Goal: Task Accomplishment & Management: Use online tool/utility

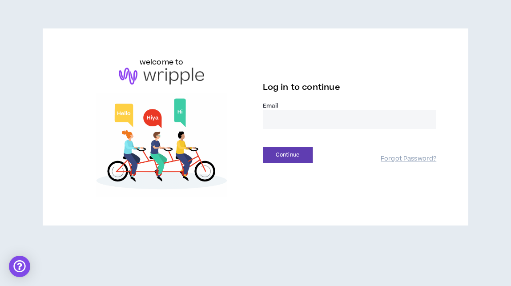
click at [345, 107] on label "Email *" at bounding box center [350, 106] width 174 height 8
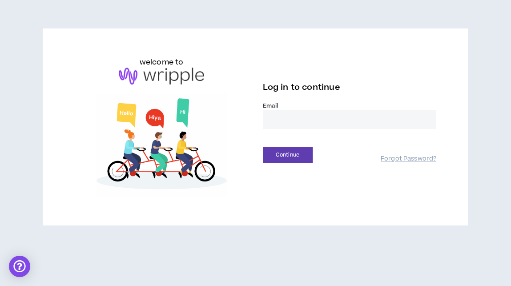
click at [345, 118] on input "email" at bounding box center [350, 119] width 174 height 19
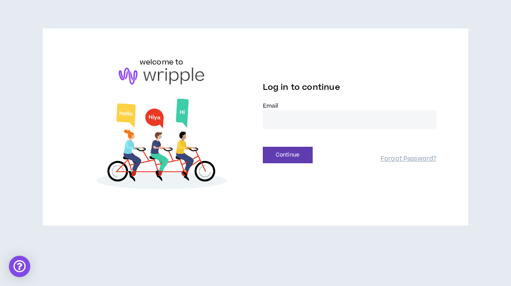
type input "**********"
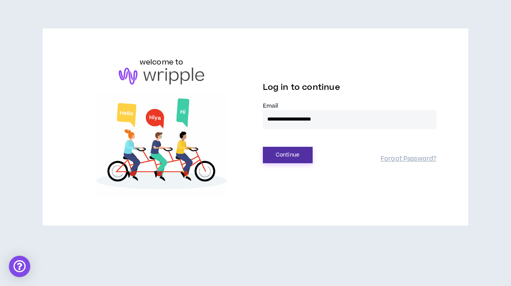
click at [296, 151] on button "Continue" at bounding box center [288, 155] width 50 height 16
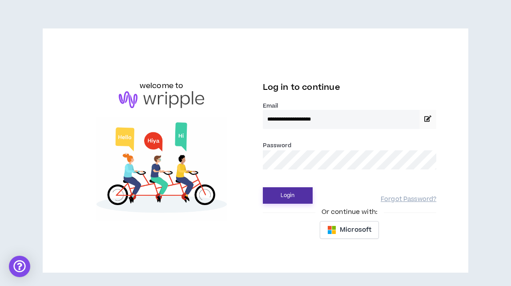
click at [289, 197] on button "Login" at bounding box center [288, 195] width 50 height 16
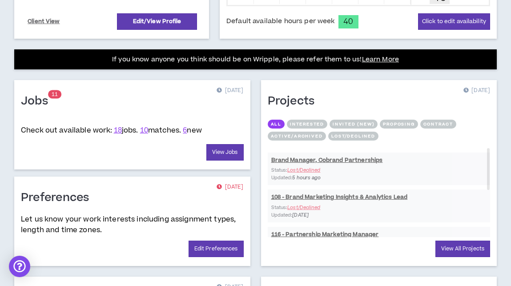
scroll to position [319, 0]
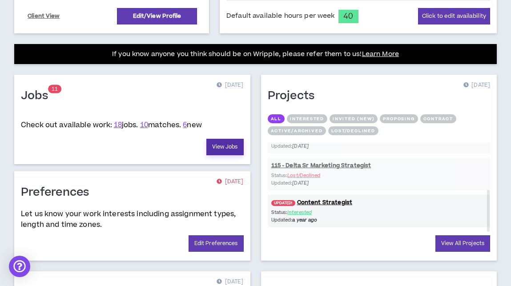
click at [227, 142] on link "View Jobs" at bounding box center [225, 147] width 37 height 16
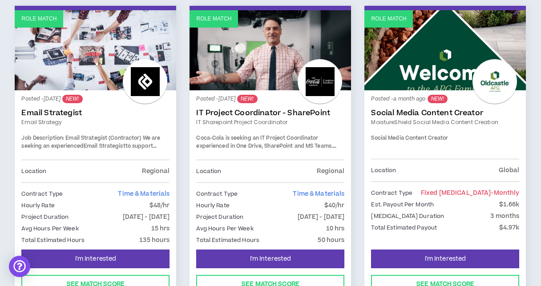
scroll to position [1580, 0]
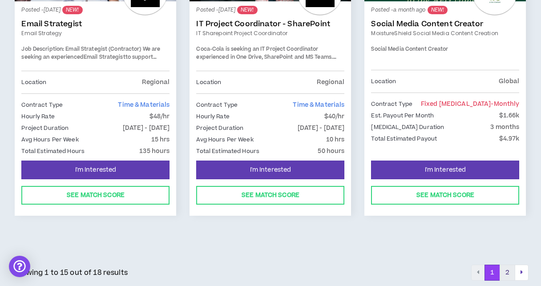
click at [507, 268] on button "2" at bounding box center [508, 273] width 16 height 16
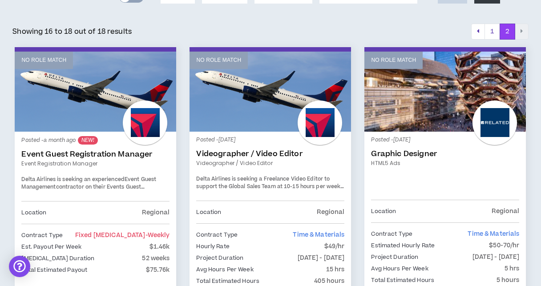
scroll to position [270, 0]
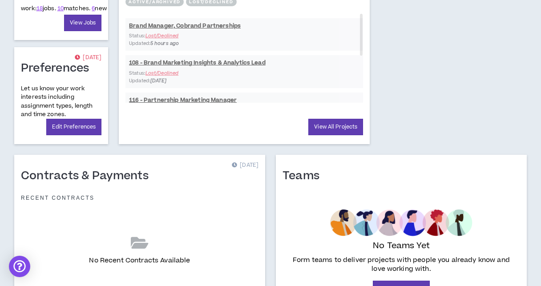
scroll to position [448, 0]
